Goal: Task Accomplishment & Management: Use online tool/utility

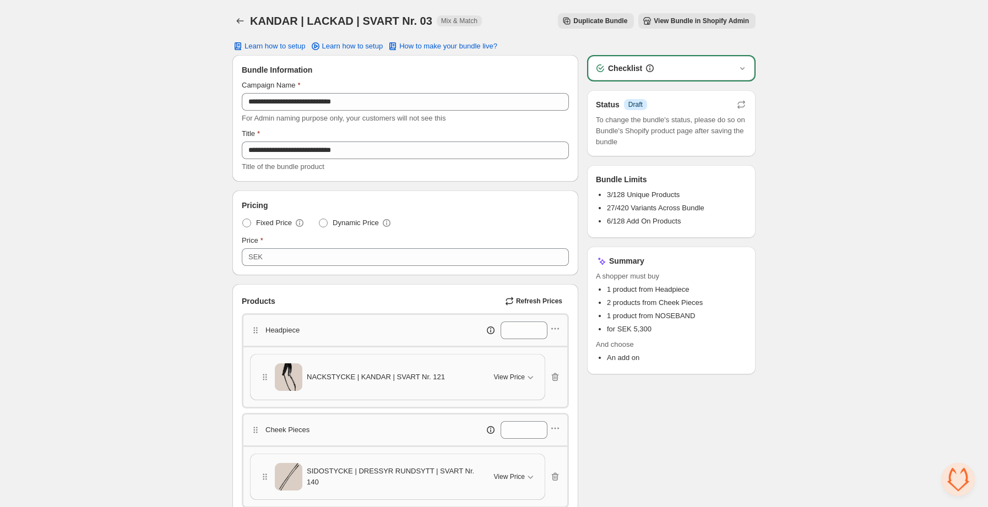
scroll to position [1, 0]
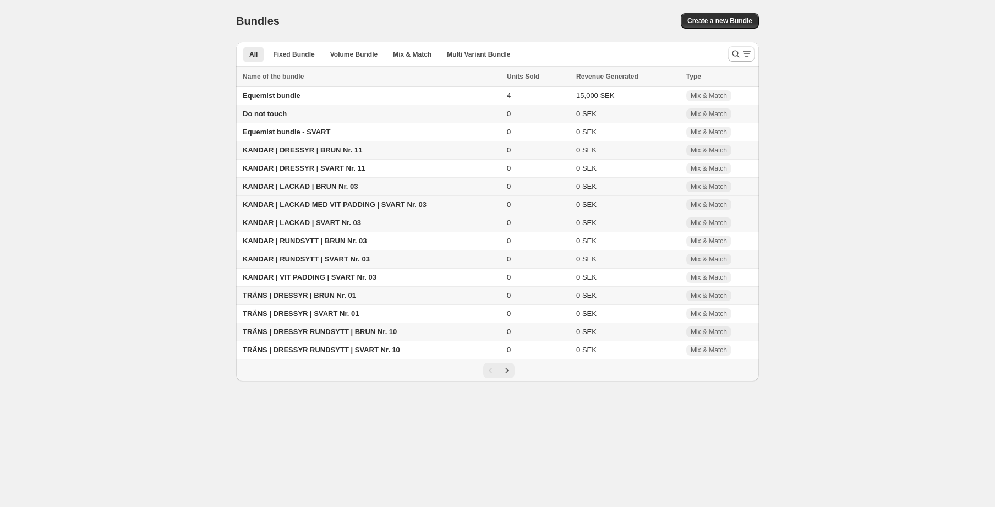
click at [385, 204] on span "KANDAR | LACKAD MED VIT PADDING | SVART Nr. 03" at bounding box center [335, 204] width 184 height 8
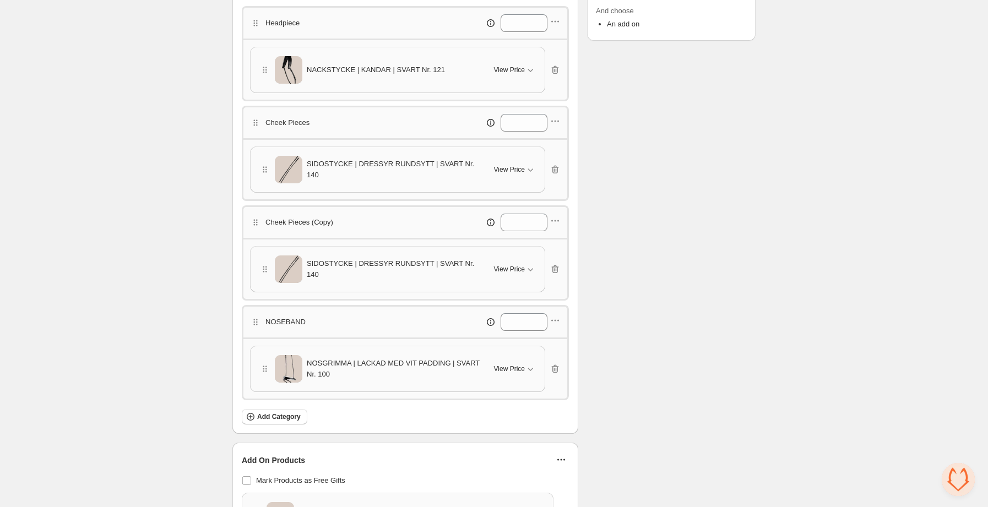
scroll to position [700, 0]
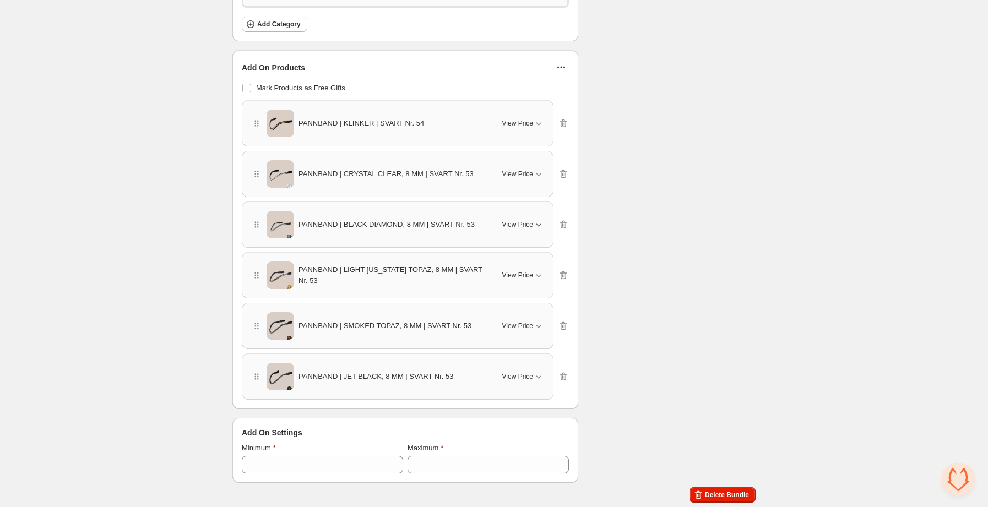
click at [522, 225] on span "View Price" at bounding box center [517, 224] width 31 height 9
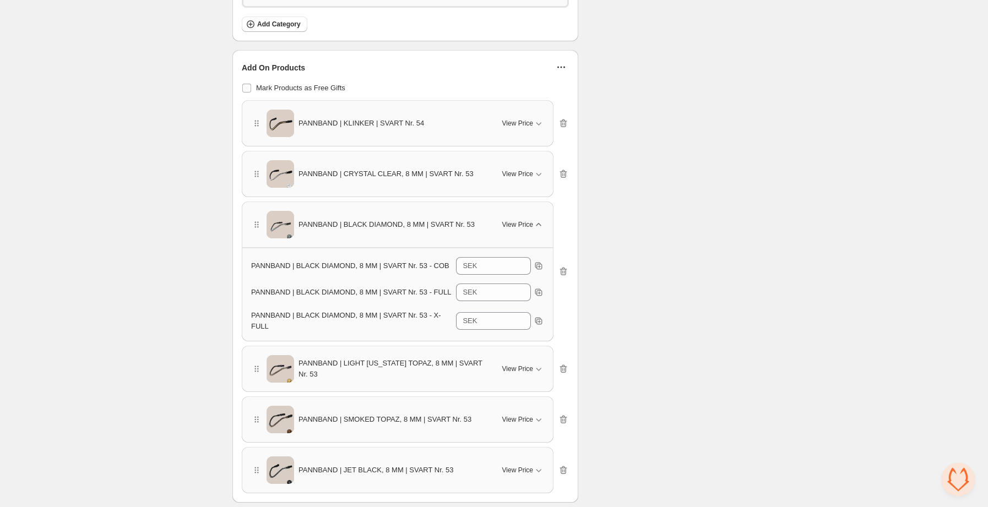
click at [522, 225] on span "View Price" at bounding box center [517, 224] width 31 height 9
